Goal: Information Seeking & Learning: Learn about a topic

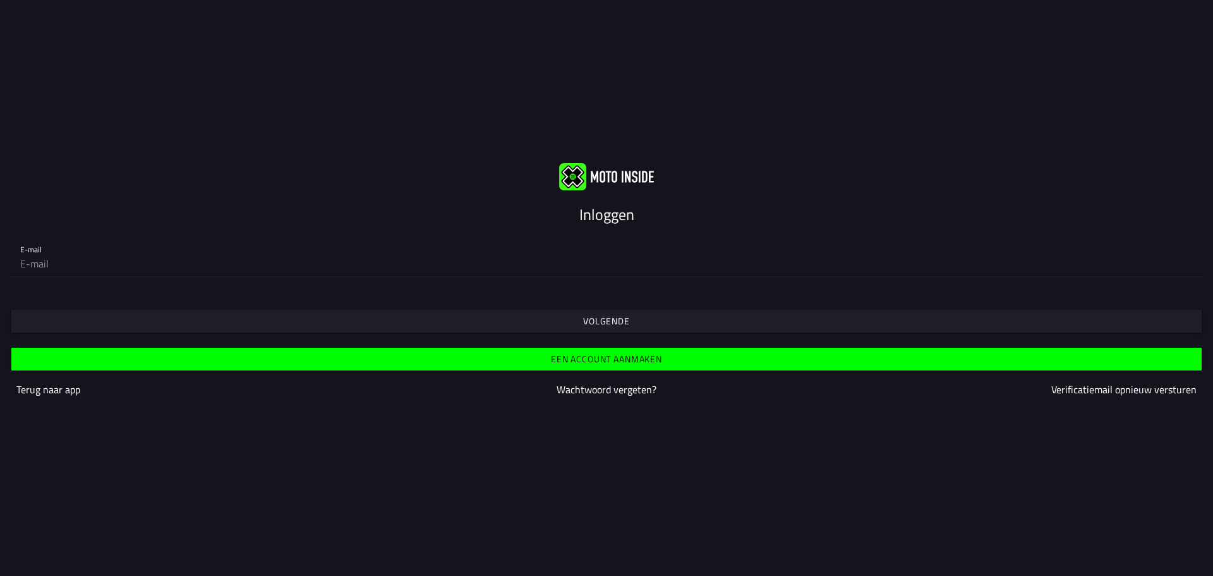
click at [434, 277] on div "E-mail" at bounding box center [606, 256] width 1213 height 61
click at [298, 265] on input "email" at bounding box center [606, 263] width 1173 height 25
type input "[EMAIL_ADDRESS][PERSON_NAME][DOMAIN_NAME]"
click at [486, 322] on span "Volgende" at bounding box center [606, 321] width 1171 height 23
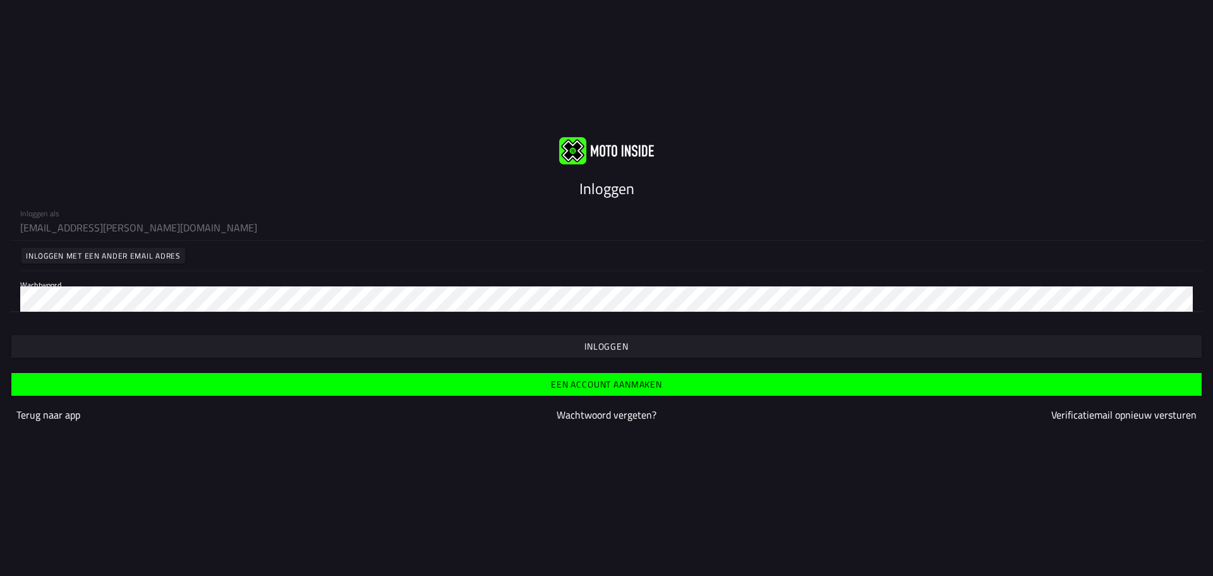
click at [461, 353] on span "button" at bounding box center [606, 346] width 1171 height 23
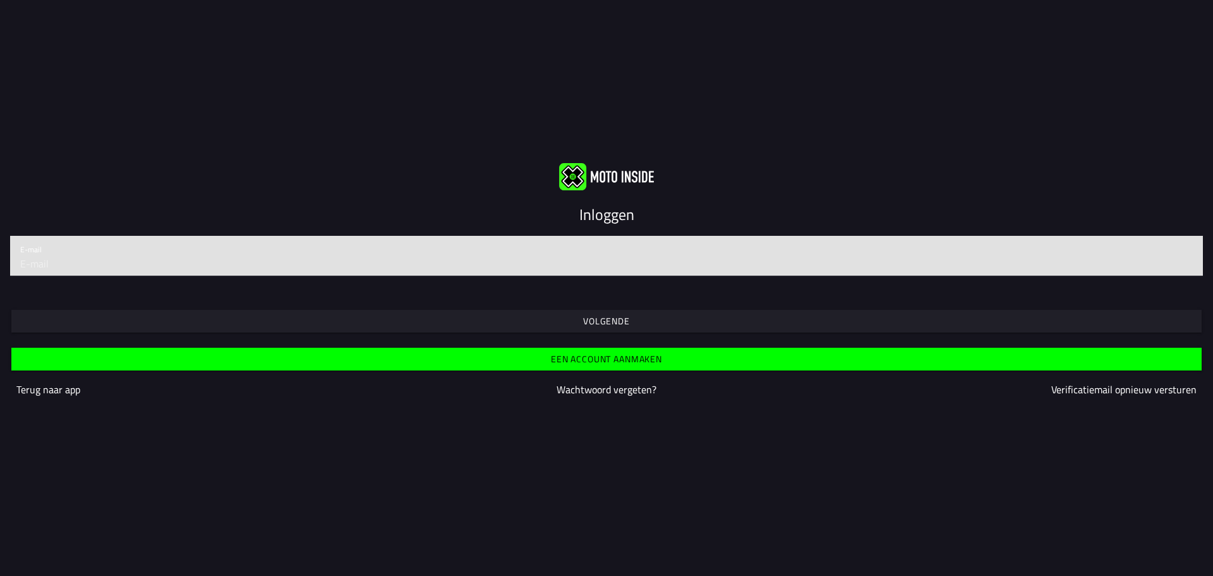
type input "[EMAIL_ADDRESS][PERSON_NAME][DOMAIN_NAME]"
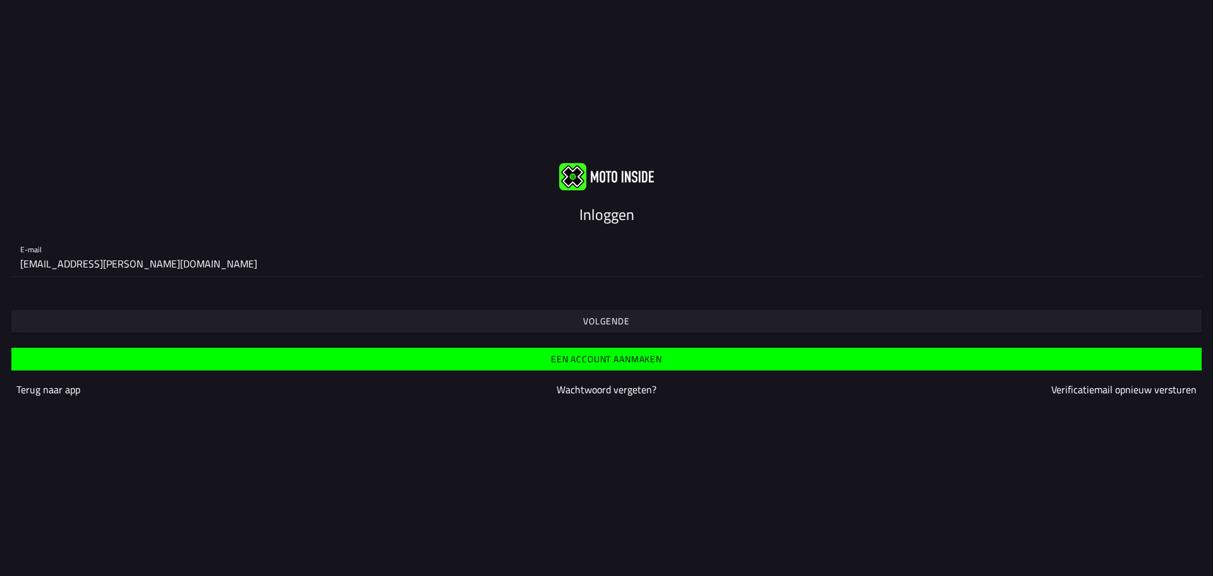
click at [540, 314] on span "Volgende" at bounding box center [606, 321] width 1171 height 23
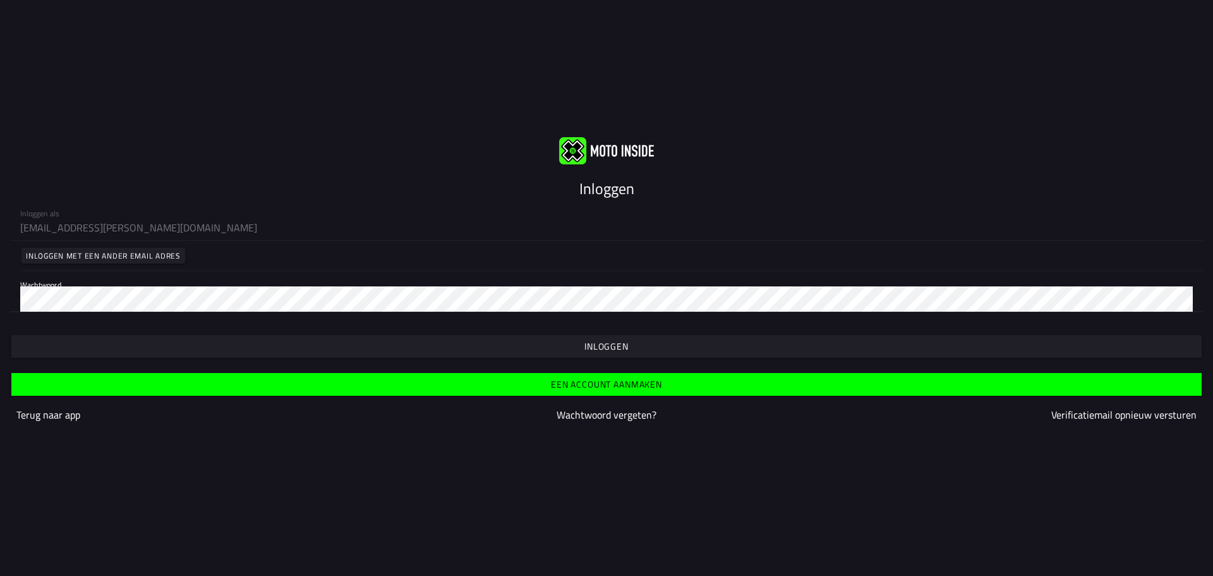
click at [494, 336] on span "button" at bounding box center [606, 346] width 1171 height 23
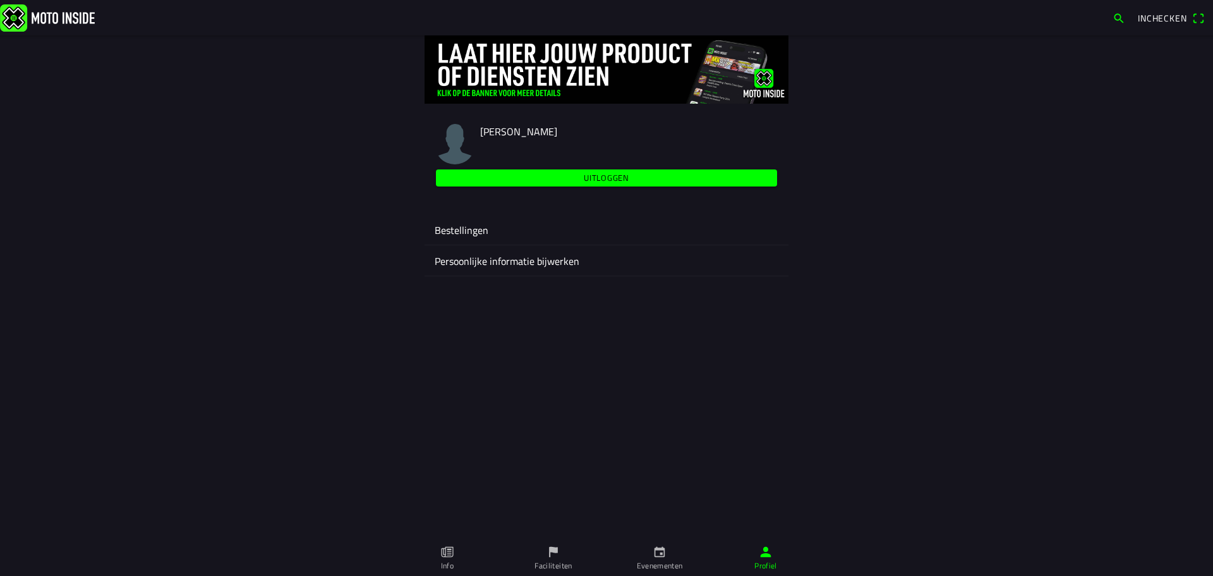
drag, startPoint x: 529, startPoint y: 557, endPoint x: 511, endPoint y: 557, distance: 17.7
click at [512, 557] on link "Faciliteiten" at bounding box center [553, 557] width 106 height 35
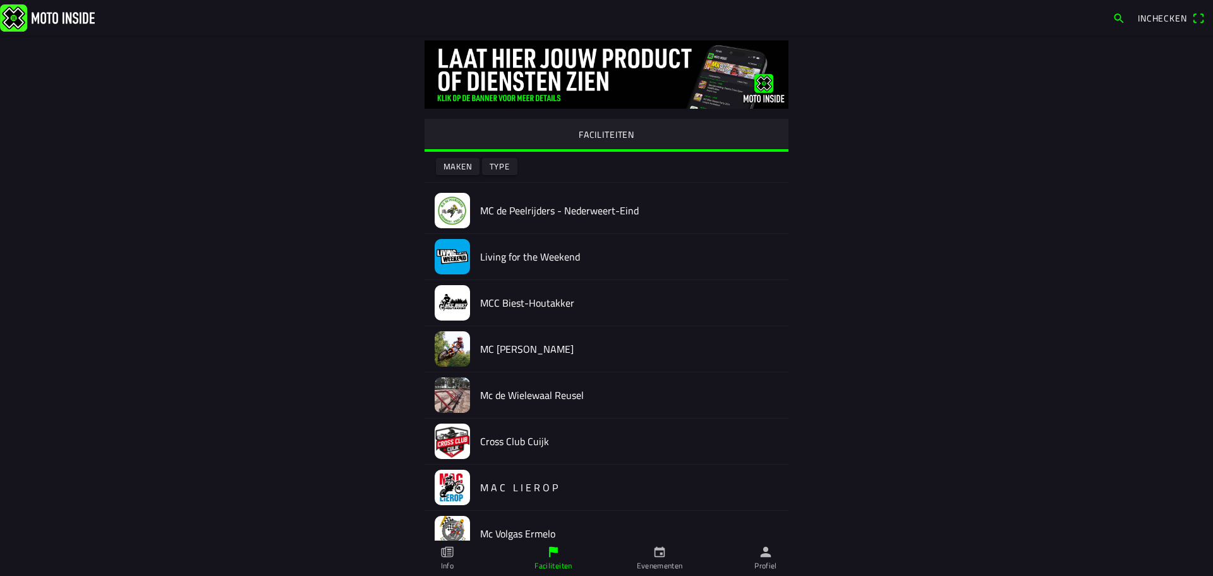
click at [658, 539] on h2 "Mc Volgas Ermelo" at bounding box center [629, 534] width 298 height 12
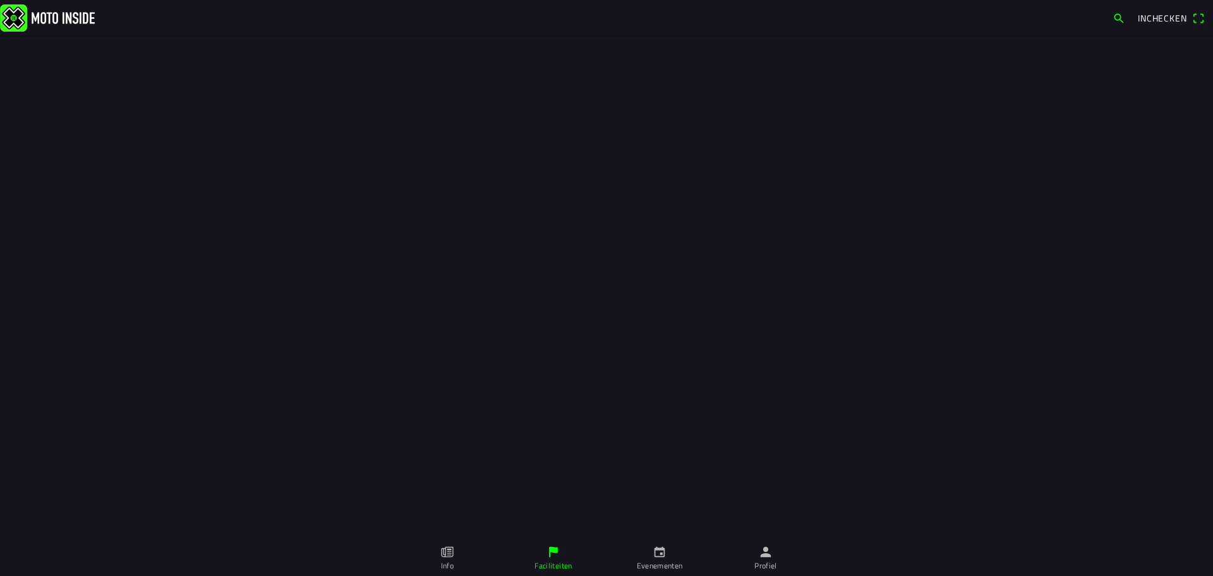
click at [664, 550] on icon "calendar" at bounding box center [660, 552] width 11 height 11
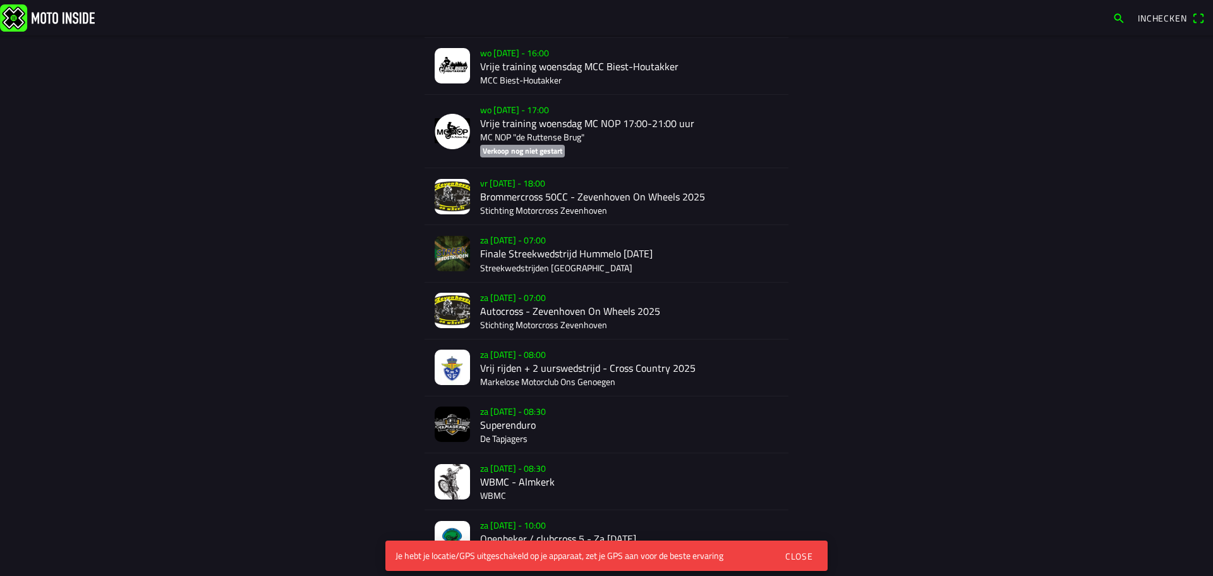
scroll to position [1349, 0]
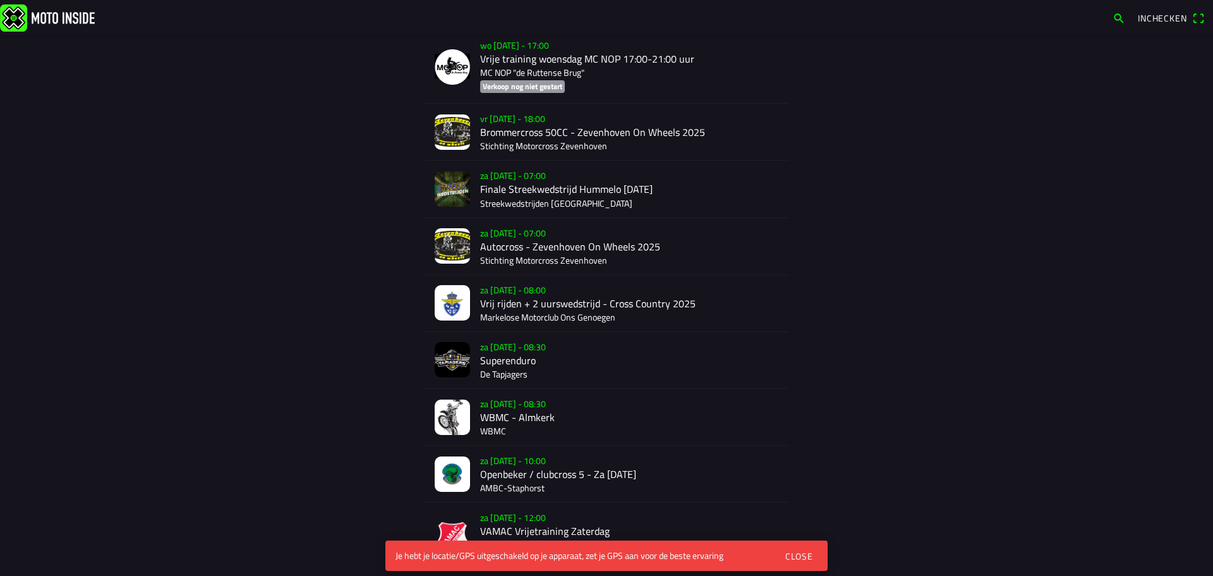
click at [530, 393] on div "za [DATE] - 08:30 WBMC - Almkerk WBMC" at bounding box center [629, 417] width 298 height 56
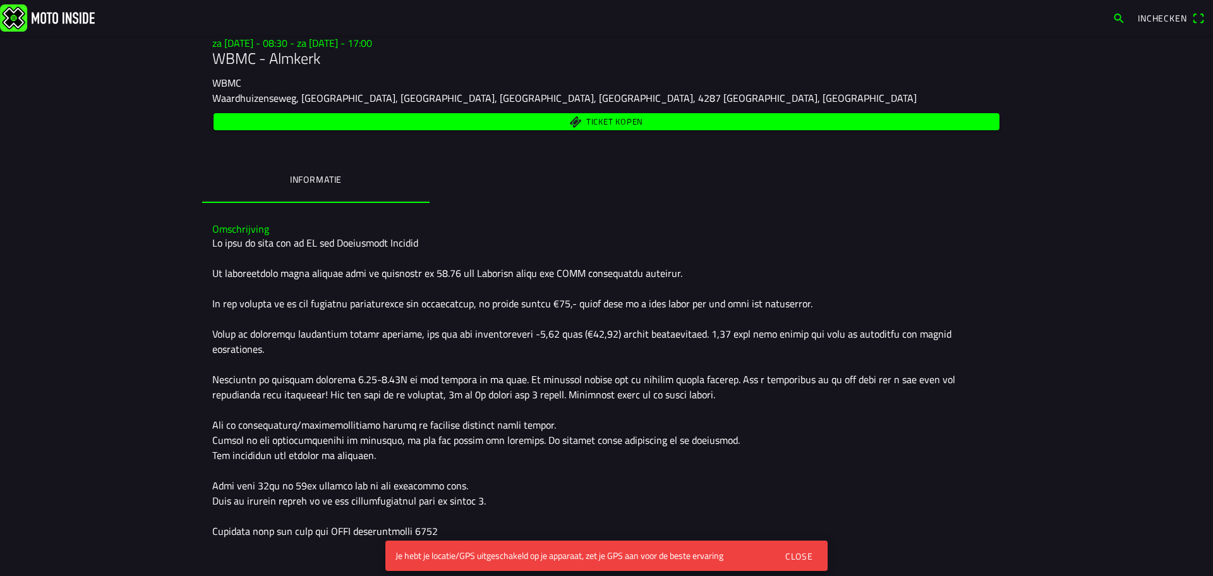
scroll to position [166, 0]
